Goal: Communication & Community: Answer question/provide support

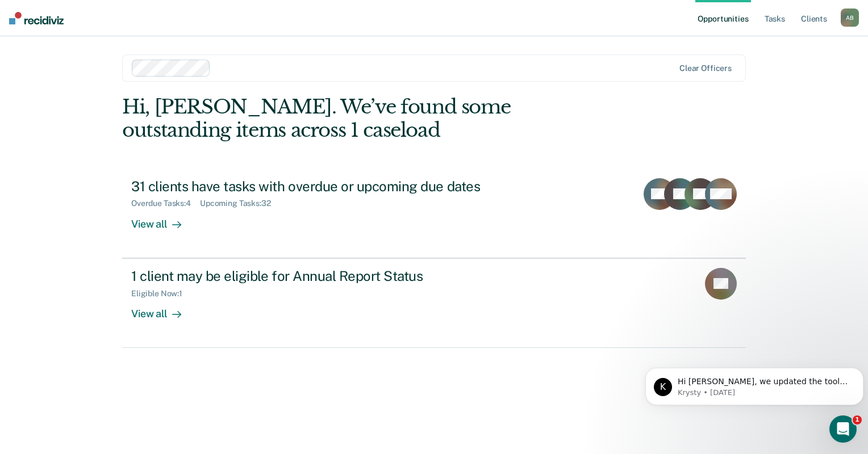
click at [838, 434] on icon "Open Intercom Messenger" at bounding box center [843, 429] width 19 height 19
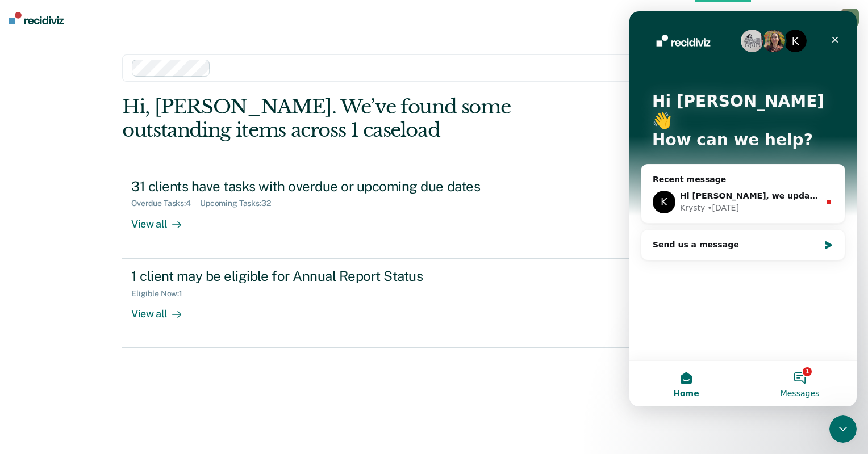
click at [792, 391] on span "Messages" at bounding box center [799, 394] width 39 height 8
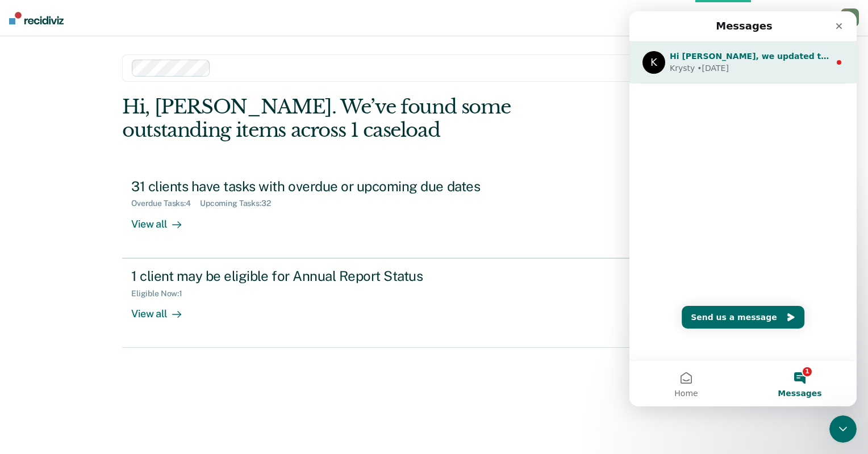
click at [806, 83] on div "K Hi [PERSON_NAME], we updated the tool and this should be fixed now! Please le…" at bounding box center [742, 62] width 227 height 42
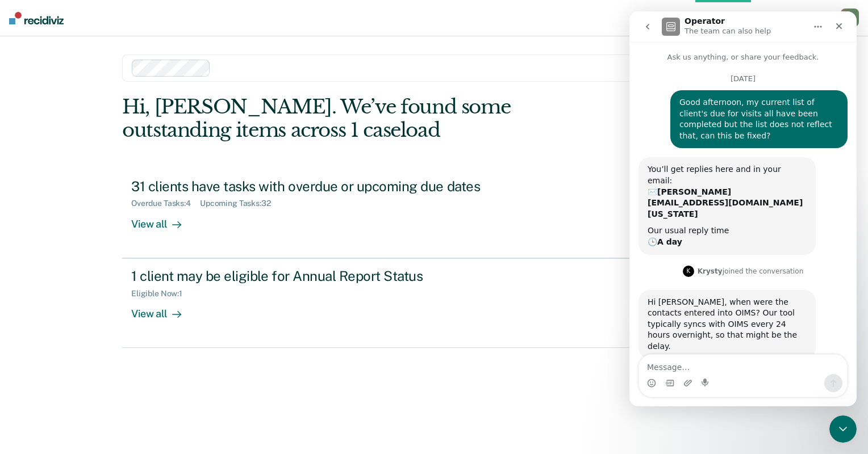
scroll to position [49, 0]
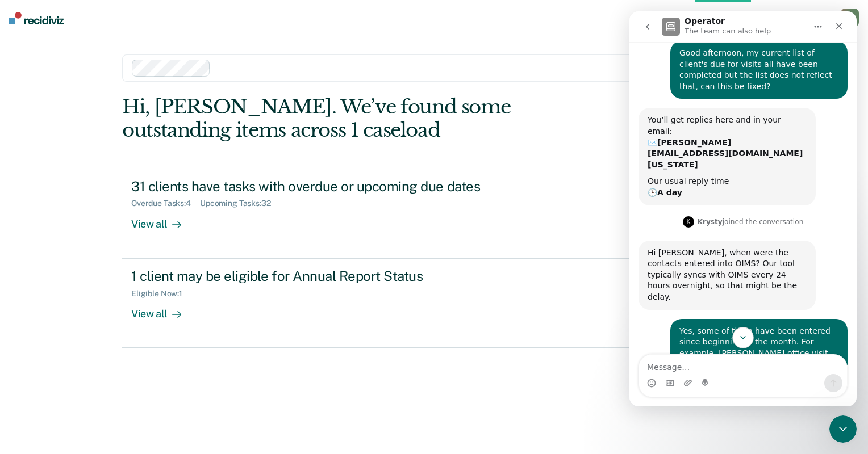
click at [745, 330] on button "Scroll to bottom" at bounding box center [742, 337] width 21 height 21
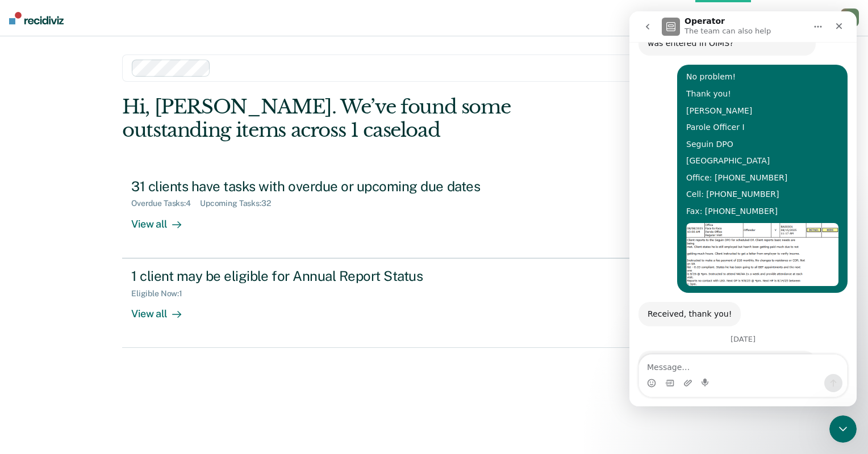
scroll to position [815, 0]
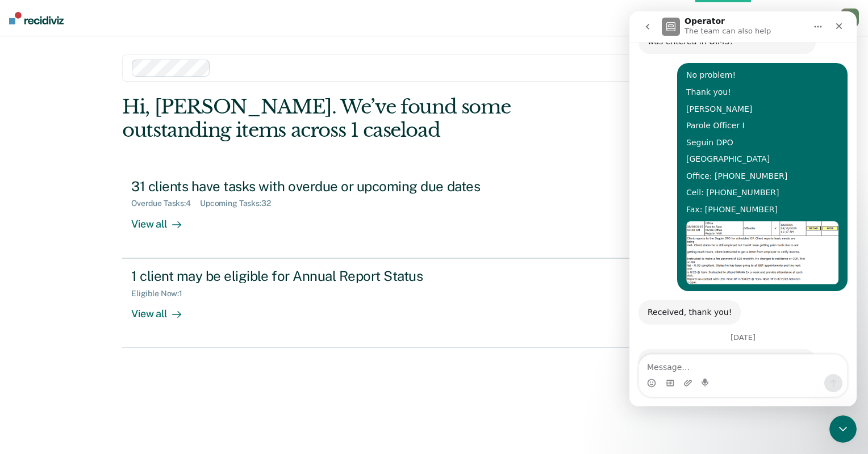
click at [716, 356] on div "Hi [PERSON_NAME], we updated the tool and this should be fixed now! Please let …" at bounding box center [726, 378] width 159 height 44
click at [751, 356] on div "Hi [PERSON_NAME], we updated the tool and this should be fixed now! Please let …" at bounding box center [726, 378] width 159 height 44
click at [746, 356] on div "Hi [PERSON_NAME], we updated the tool and this should be fixed now! Please let …" at bounding box center [726, 378] width 159 height 44
click at [668, 362] on textarea "Message…" at bounding box center [743, 364] width 208 height 19
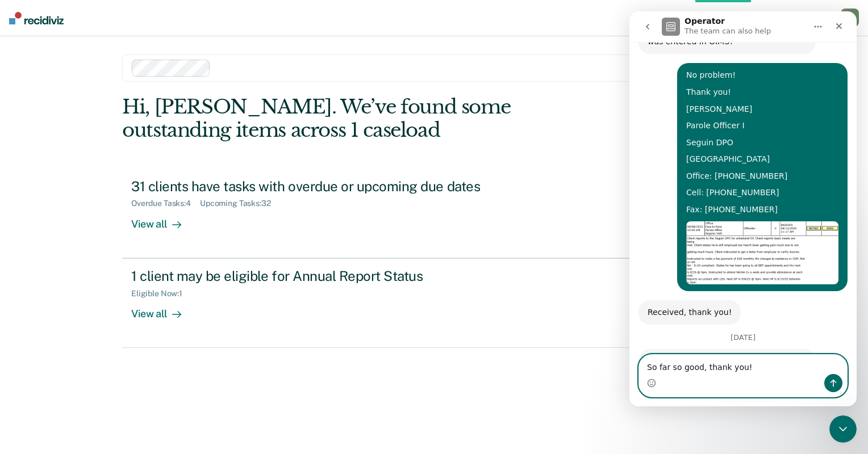
type textarea "So far so good, thank you!"
click at [830, 387] on icon "Send a message…" at bounding box center [833, 383] width 9 height 9
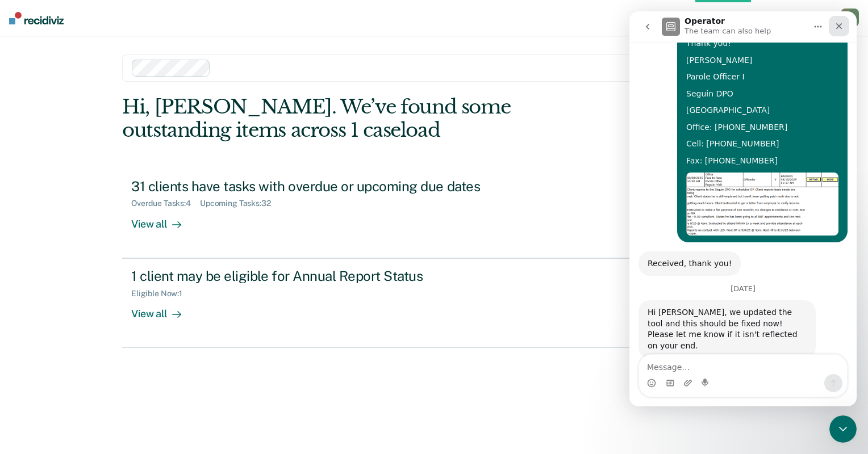
click at [846, 26] on div "Close" at bounding box center [839, 26] width 20 height 20
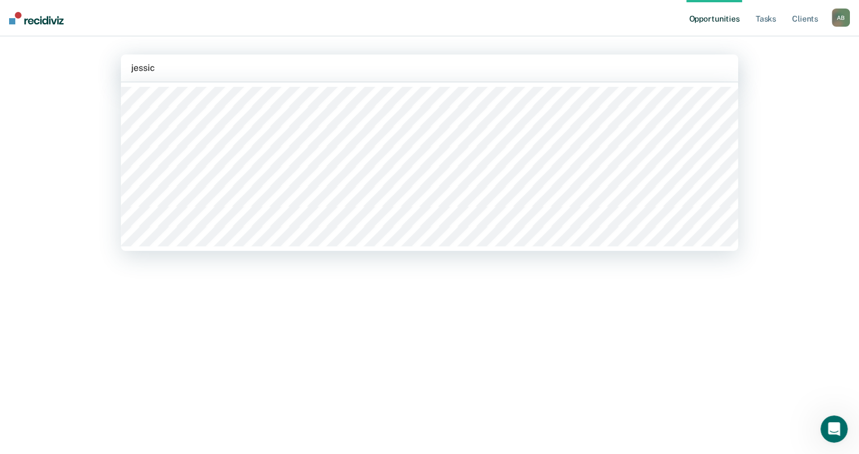
type input "[PERSON_NAME]"
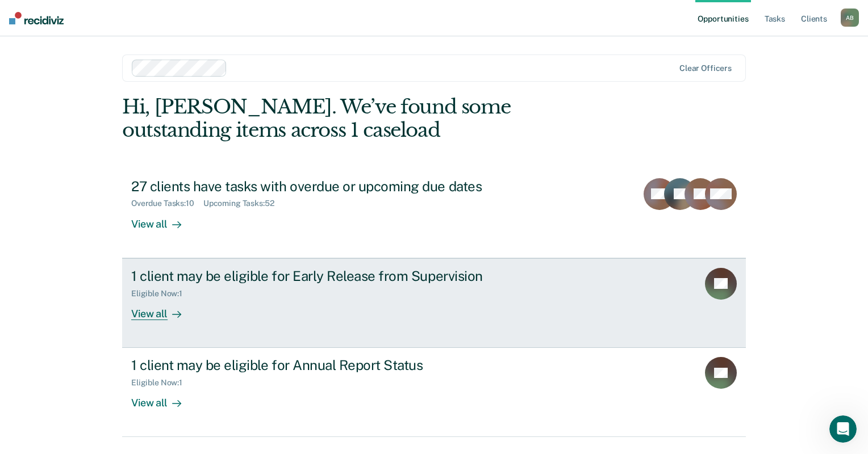
click at [146, 315] on div "View all" at bounding box center [163, 309] width 64 height 22
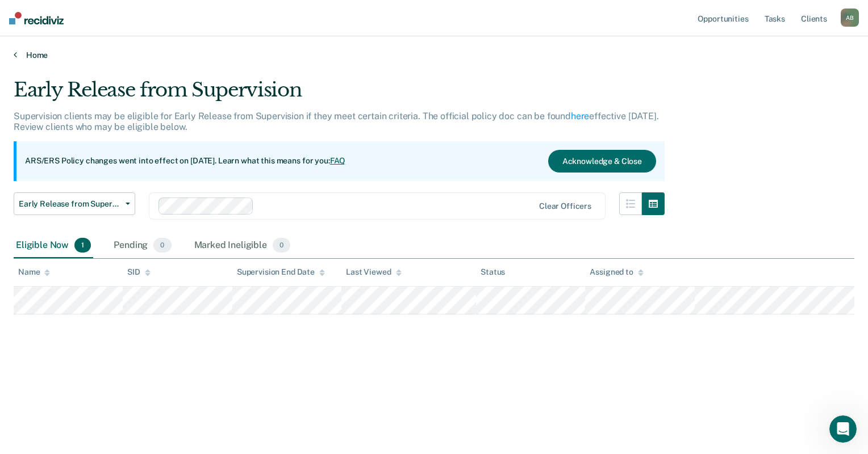
click at [37, 57] on link "Home" at bounding box center [434, 55] width 841 height 10
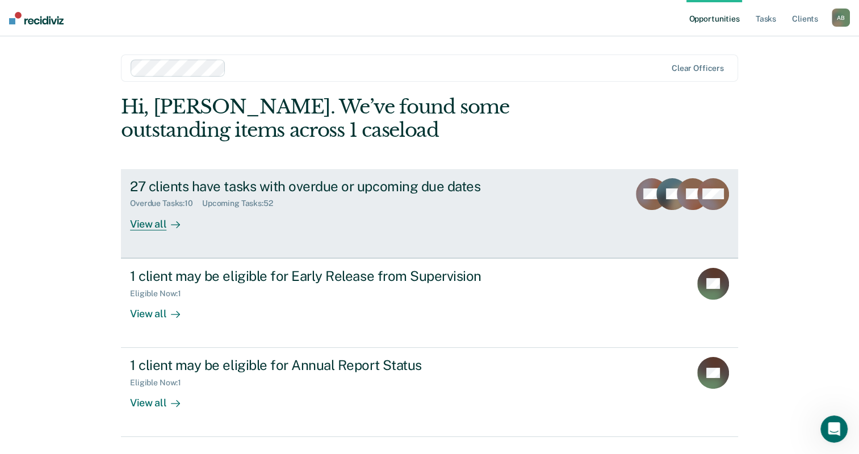
click at [161, 219] on div "View all" at bounding box center [162, 219] width 64 height 22
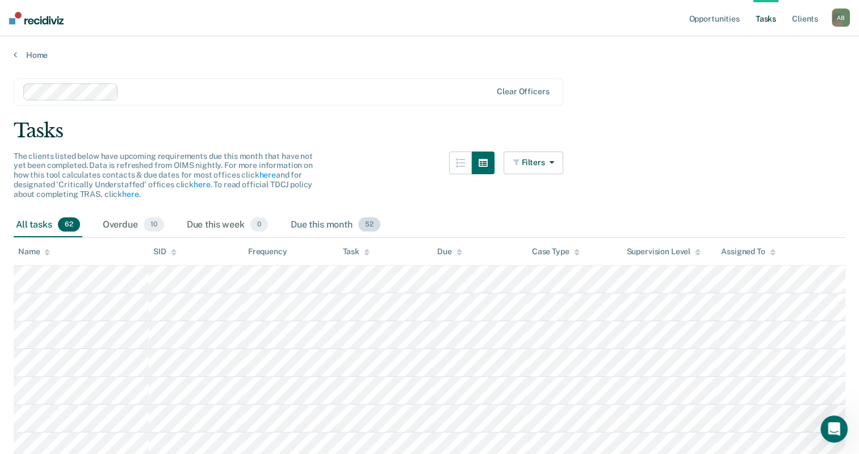
click at [308, 219] on div "Due this month 52" at bounding box center [336, 225] width 94 height 25
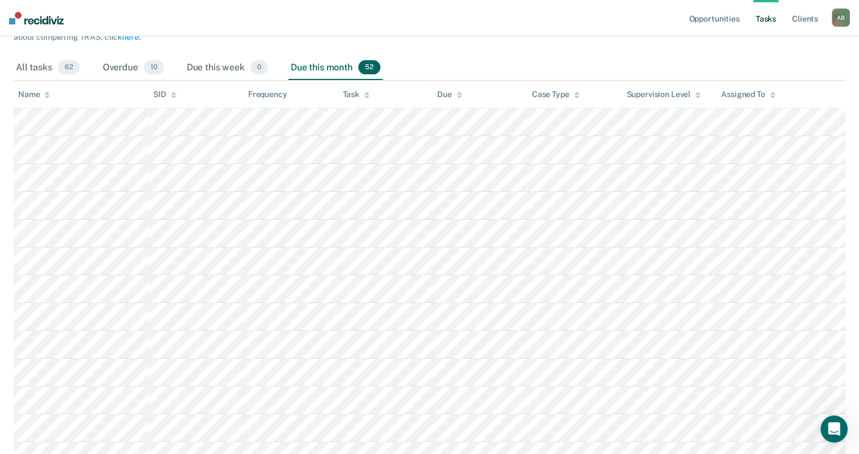
scroll to position [170, 0]
